Goal: Navigation & Orientation: Go to known website

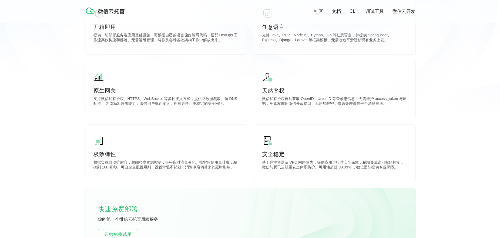
scroll to position [31, 0]
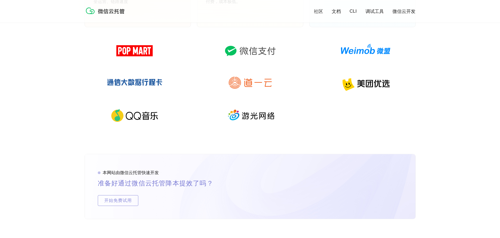
scroll to position [797, 0]
